Goal: Transaction & Acquisition: Subscribe to service/newsletter

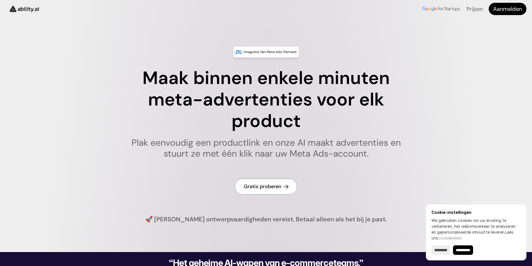
click at [265, 186] on font "Gratis proberen" at bounding box center [263, 186] width 38 height 7
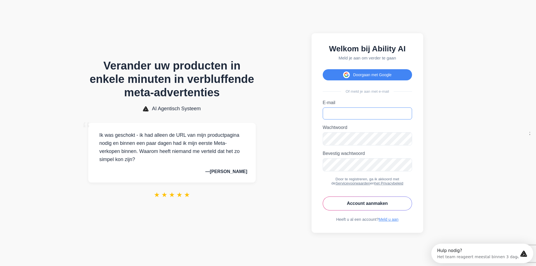
click at [340, 112] on input "E-mail" at bounding box center [367, 114] width 89 height 12
type input "**********"
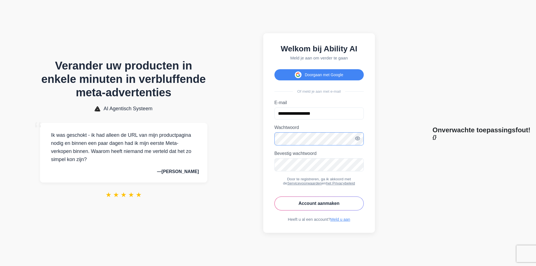
click at [275, 197] on button "Account aanmaken" at bounding box center [319, 204] width 89 height 14
